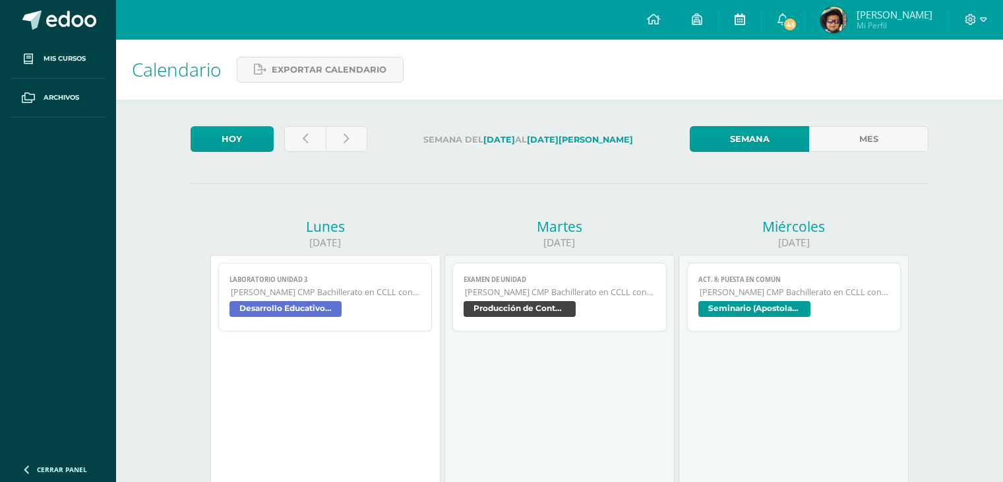
scroll to position [462, 0]
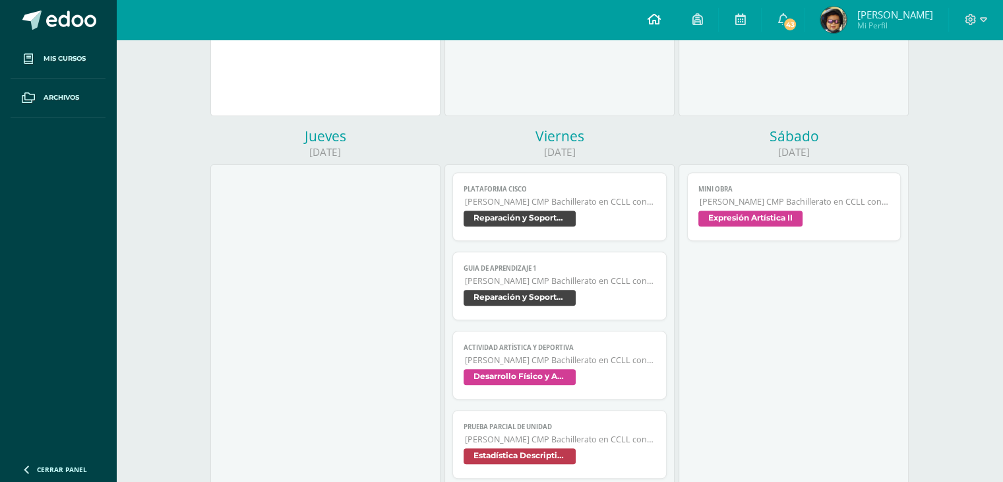
click at [660, 16] on icon at bounding box center [653, 19] width 13 height 12
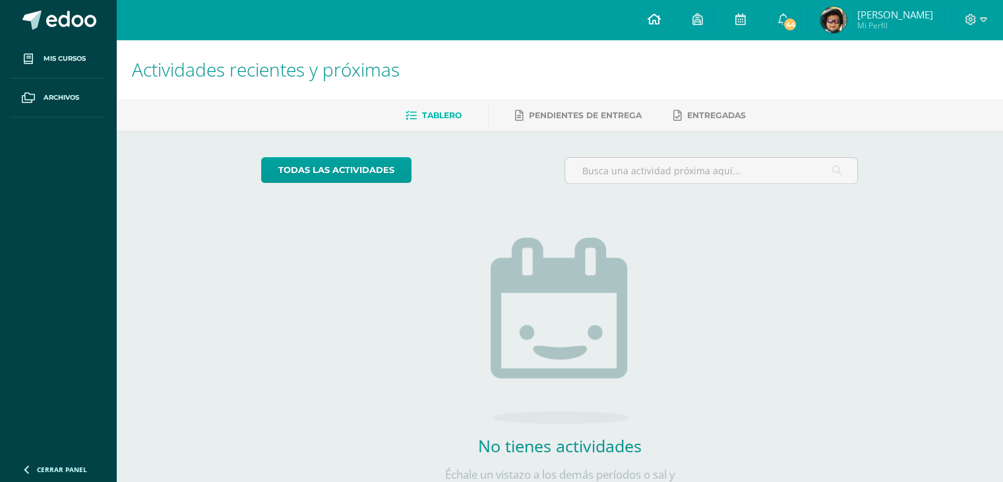
click at [660, 16] on icon at bounding box center [653, 19] width 13 height 12
click at [749, 9] on link at bounding box center [740, 20] width 42 height 40
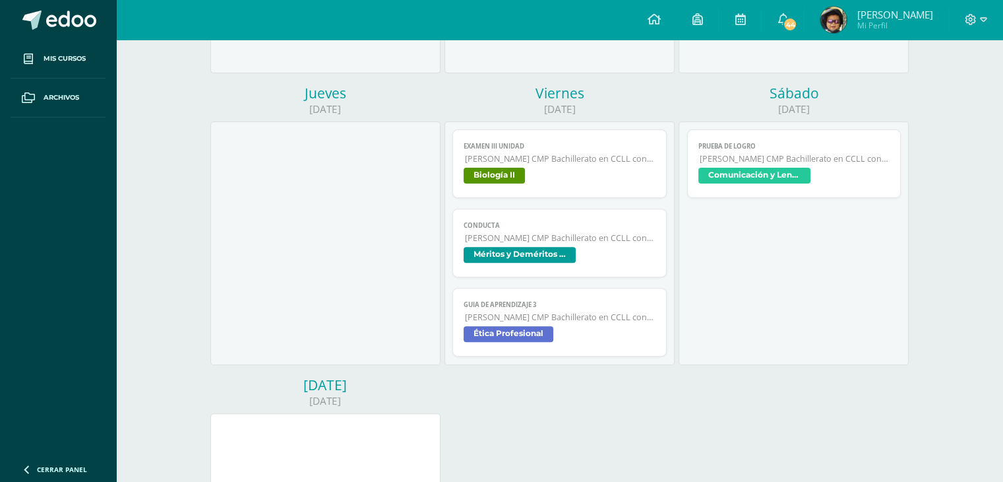
scroll to position [528, 0]
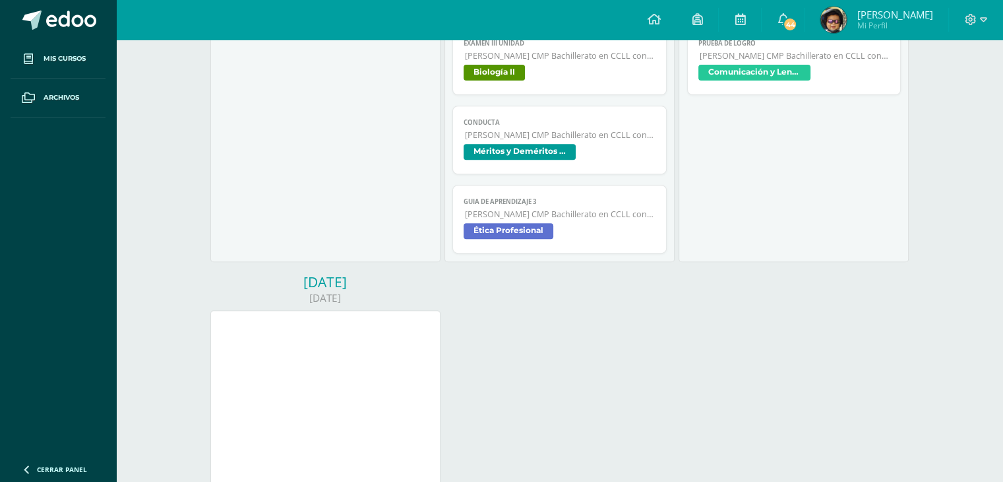
click at [671, 171] on div "EXAMEN III UNIDAD Biología II Cargando contenido EXAMEN III UNIDAD Quinto Bachi…" at bounding box center [560, 139] width 230 height 243
click at [665, 190] on link "Guia de aprendizaje 3 Quinto Bachillerato CMP Bachillerato en CCLL con Orientac…" at bounding box center [559, 219] width 214 height 69
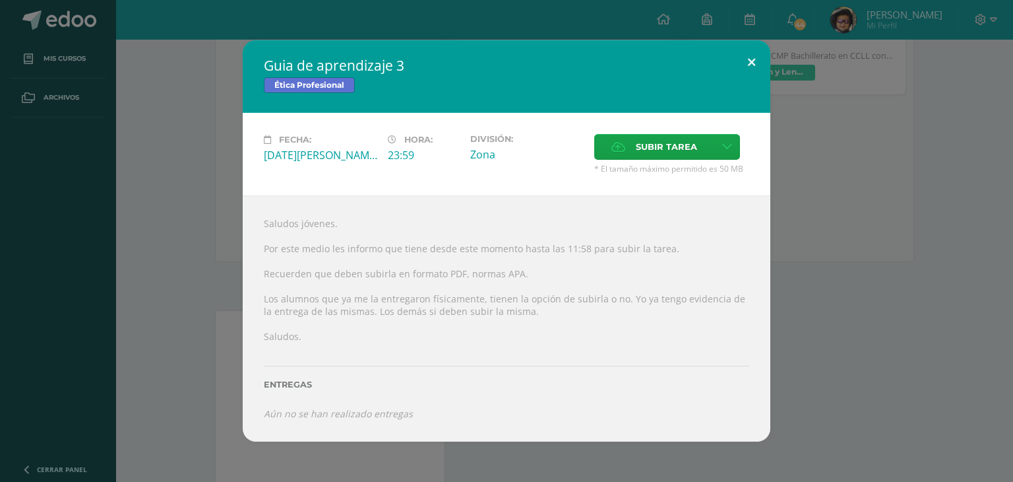
click at [749, 63] on button at bounding box center [752, 62] width 38 height 45
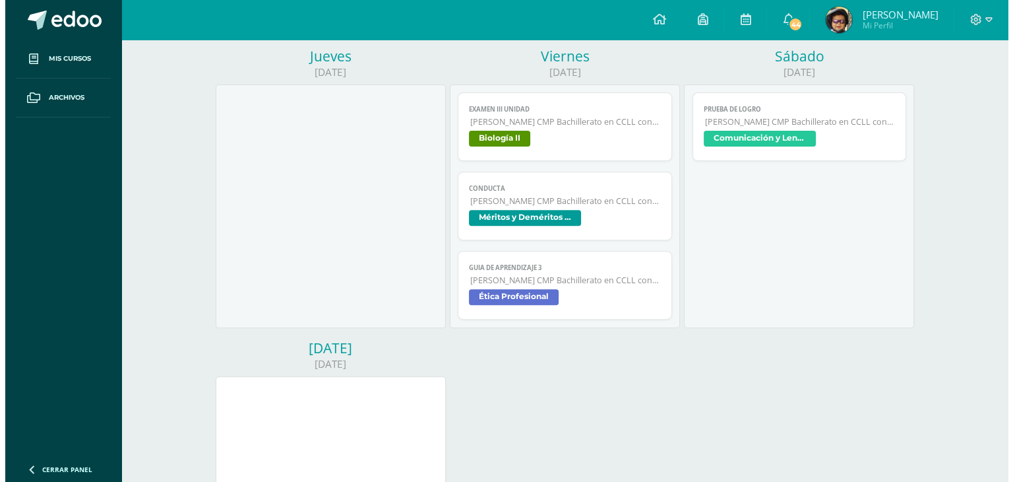
scroll to position [330, 0]
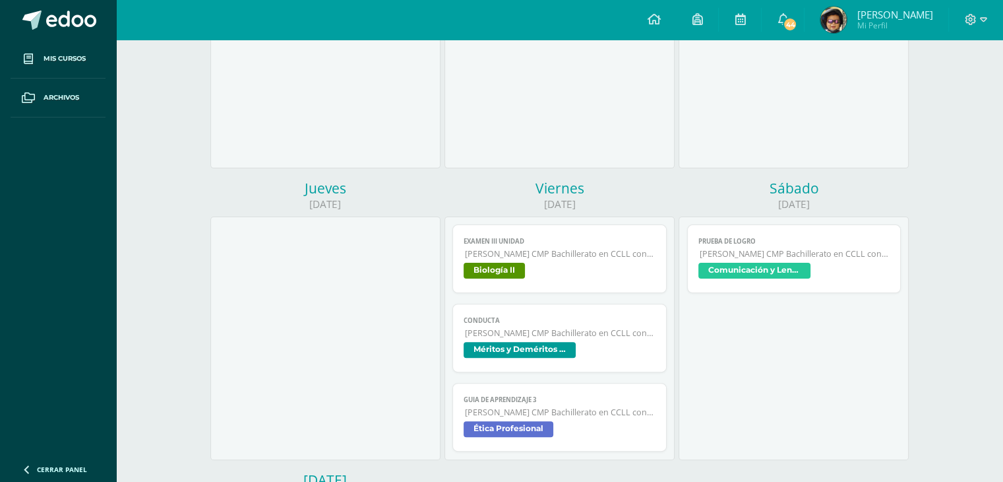
click at [583, 425] on span "Ética Profesional" at bounding box center [560, 430] width 192 height 19
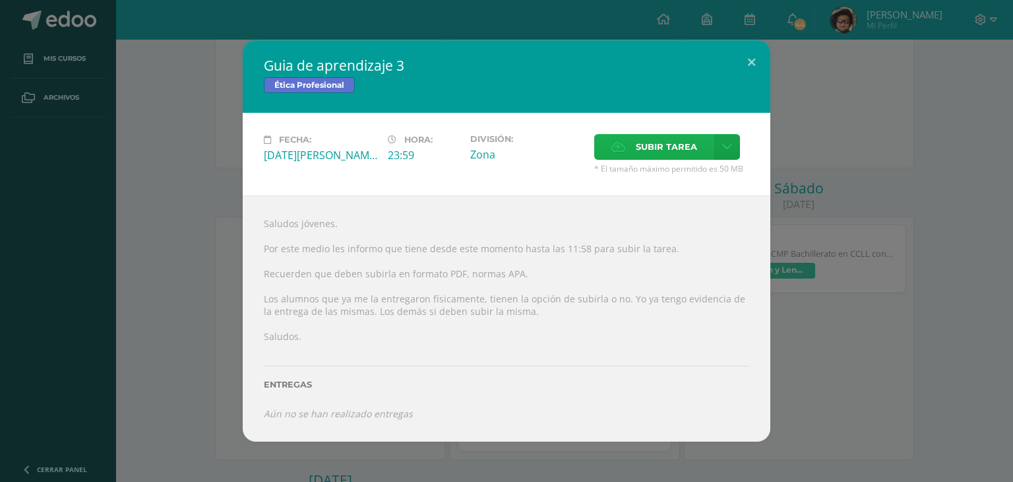
click at [673, 145] on span "Subir tarea" at bounding box center [666, 147] width 61 height 24
click at [0, 0] on input "Subir tarea" at bounding box center [0, 0] width 0 height 0
click at [674, 160] on div "Subir tarea" at bounding box center [671, 148] width 155 height 29
click at [673, 154] on span "Subir tarea" at bounding box center [666, 147] width 61 height 24
click at [0, 0] on input "Subir tarea" at bounding box center [0, 0] width 0 height 0
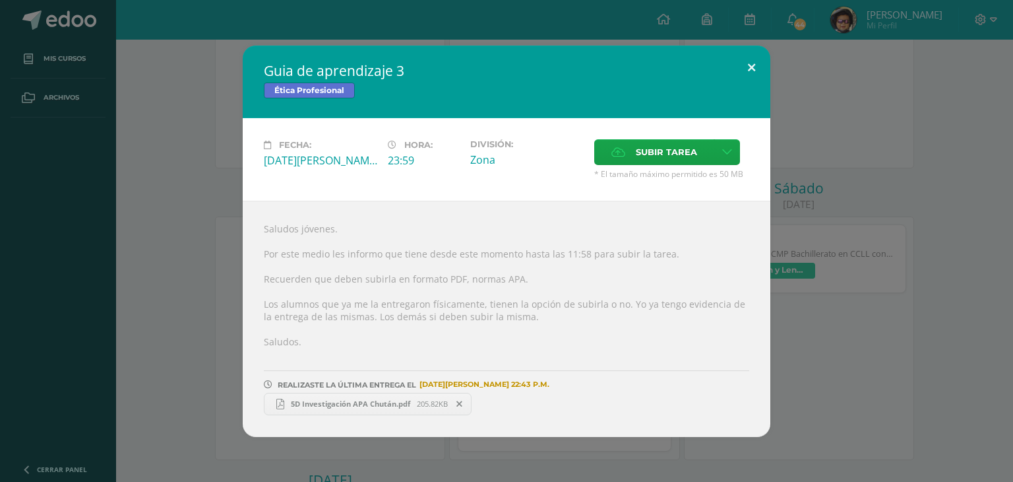
click at [751, 61] on button at bounding box center [752, 68] width 38 height 45
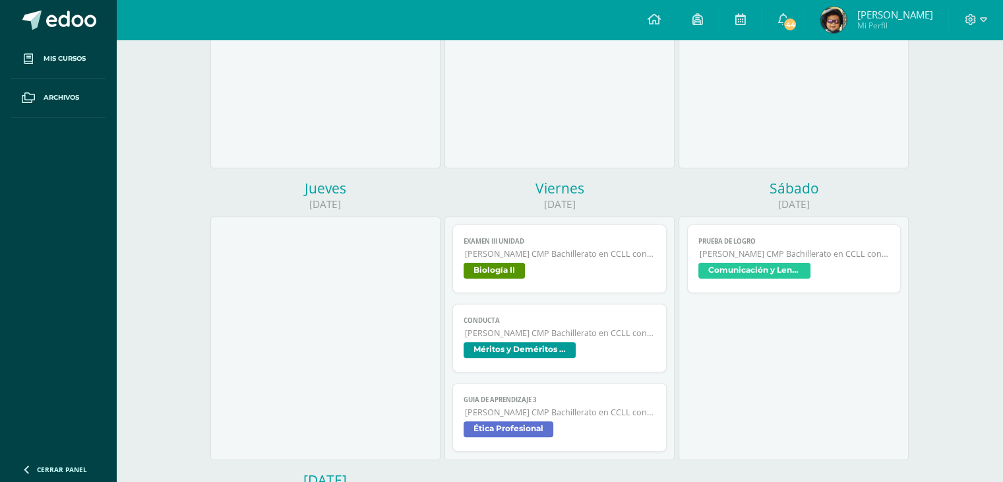
click at [559, 423] on span "Ética Profesional" at bounding box center [560, 430] width 192 height 19
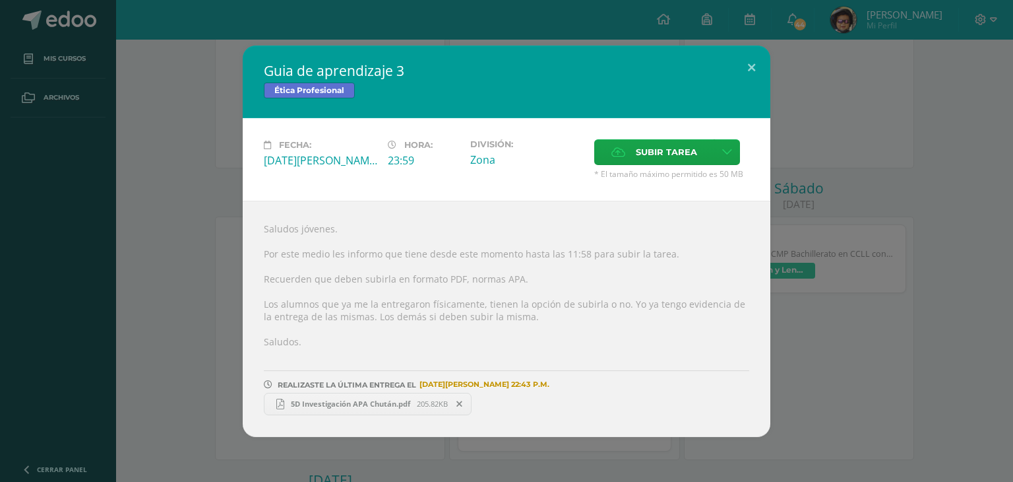
click at [462, 402] on icon at bounding box center [459, 403] width 6 height 9
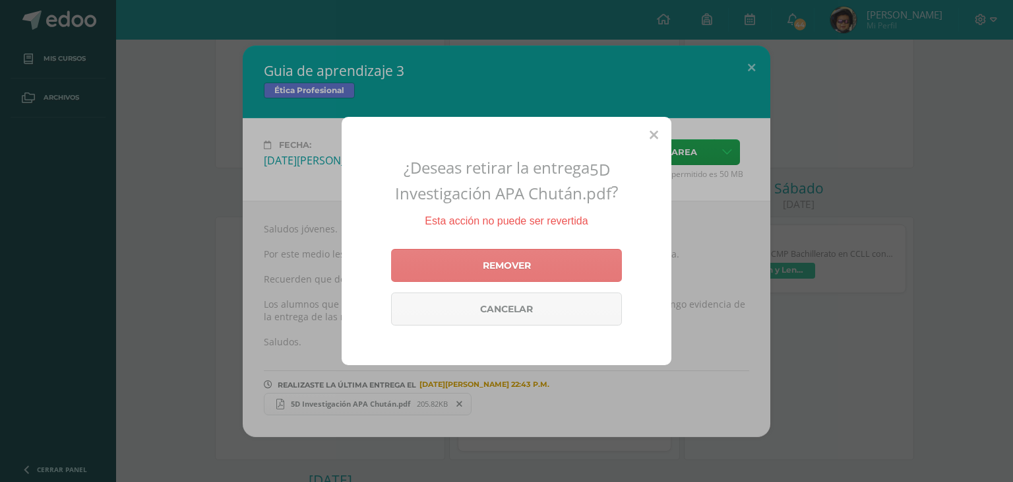
click at [565, 277] on link "Remover" at bounding box center [506, 265] width 231 height 33
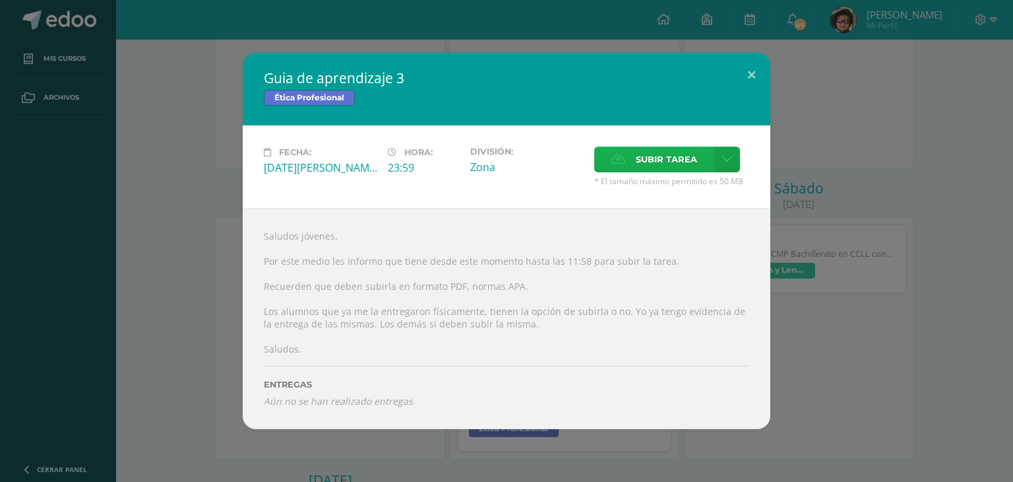
click at [681, 169] on span "Subir tarea" at bounding box center [666, 159] width 61 height 24
click at [0, 0] on input "Subir tarea" at bounding box center [0, 0] width 0 height 0
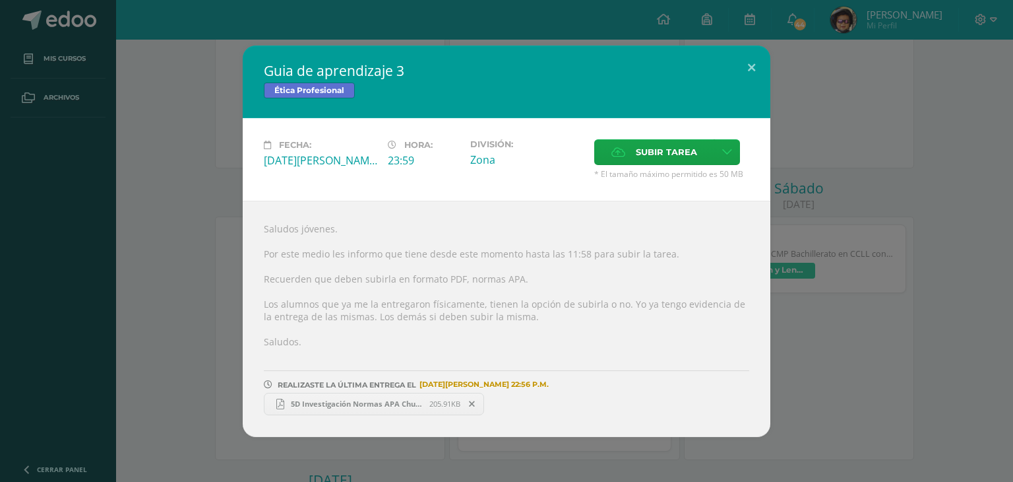
click at [423, 410] on link "5D Investigación Normas APA Chután.pdf 205.91KB" at bounding box center [374, 403] width 220 height 22
